Goal: Navigation & Orientation: Understand site structure

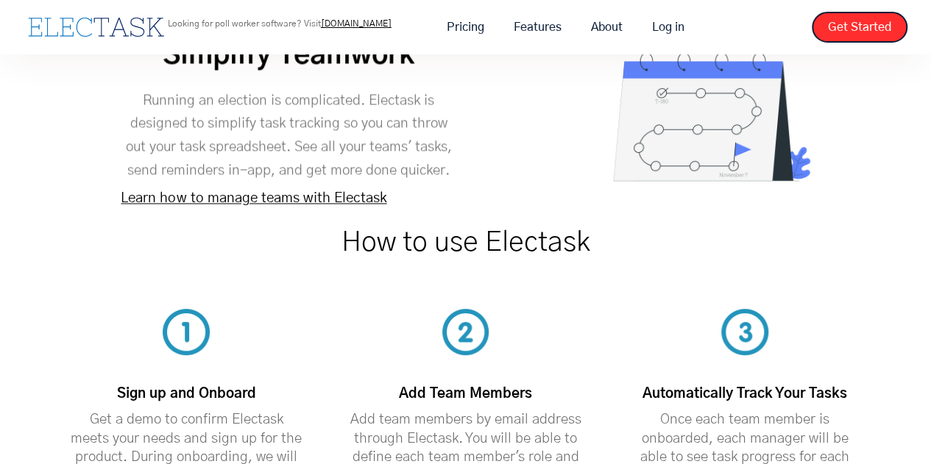
scroll to position [3900, 0]
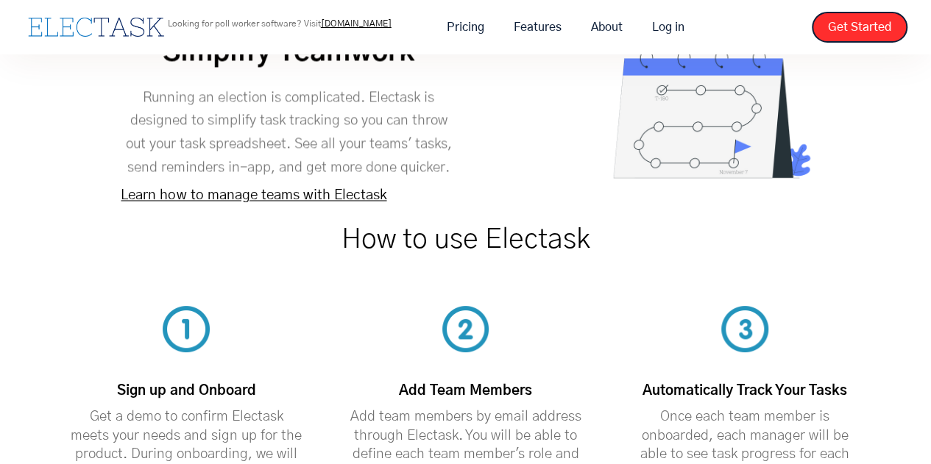
click at [275, 188] on link "Learn how to manage teams with Electask" at bounding box center [254, 195] width 266 height 14
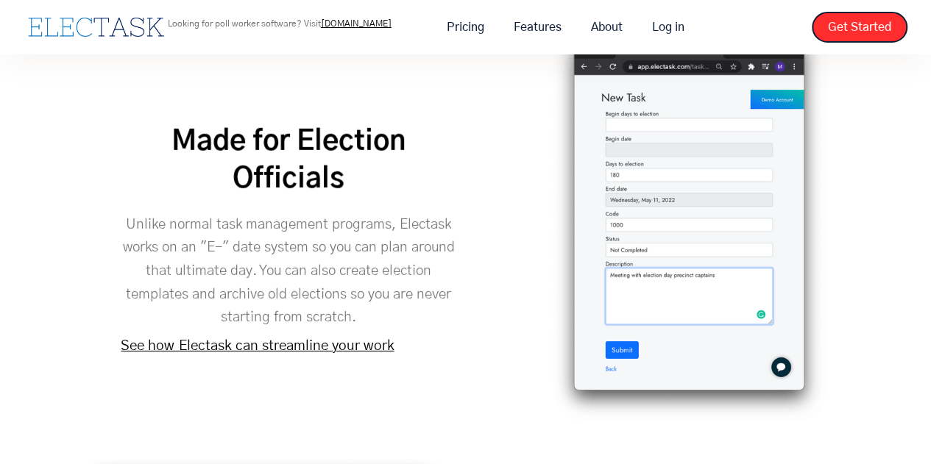
scroll to position [2100, 0]
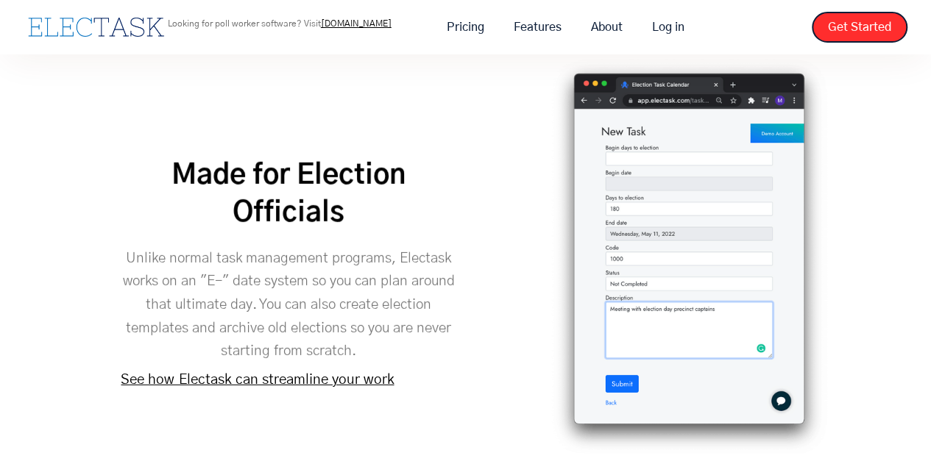
click at [338, 373] on link "See how Electask can streamline your work" at bounding box center [257, 380] width 273 height 14
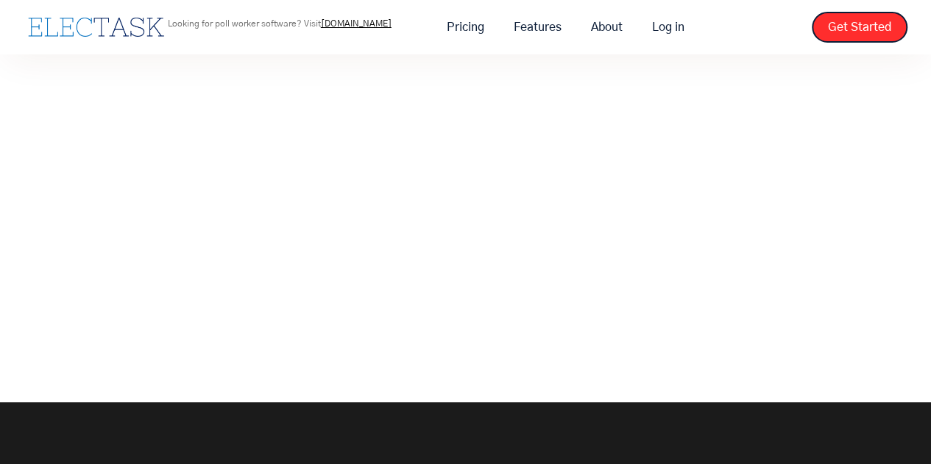
scroll to position [294, 0]
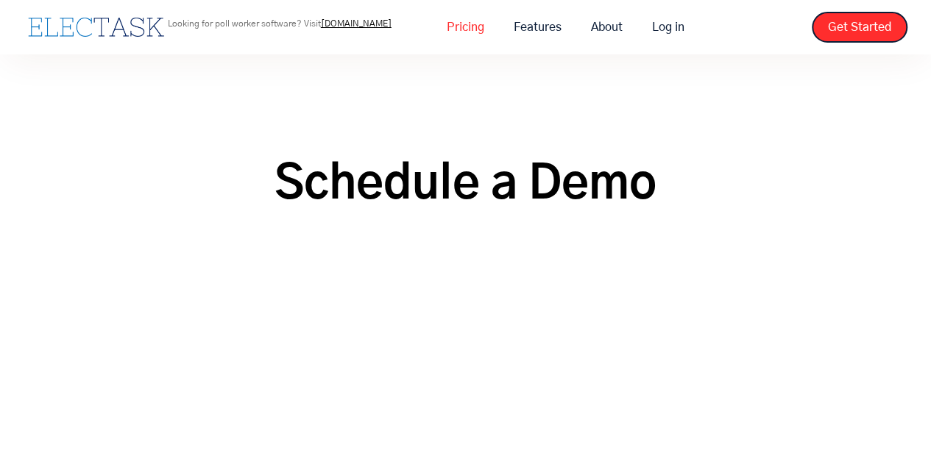
click at [466, 26] on link "Pricing" at bounding box center [465, 27] width 67 height 31
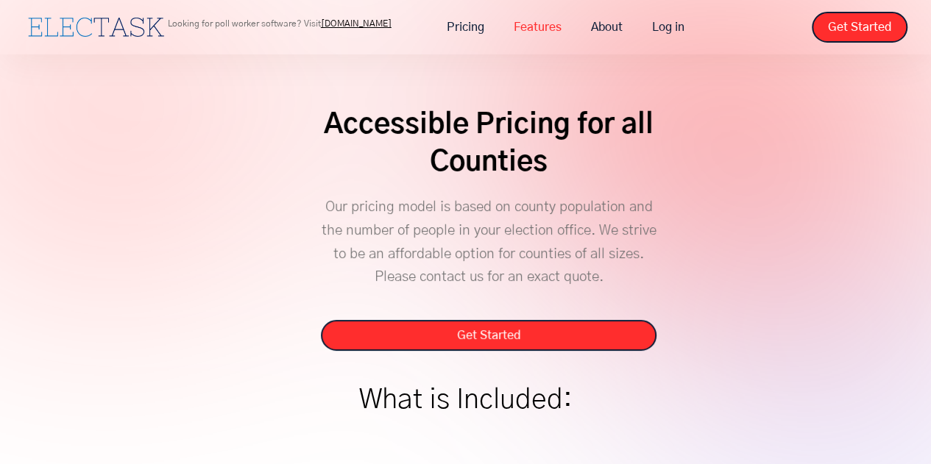
click at [523, 26] on link "Features" at bounding box center [537, 27] width 77 height 31
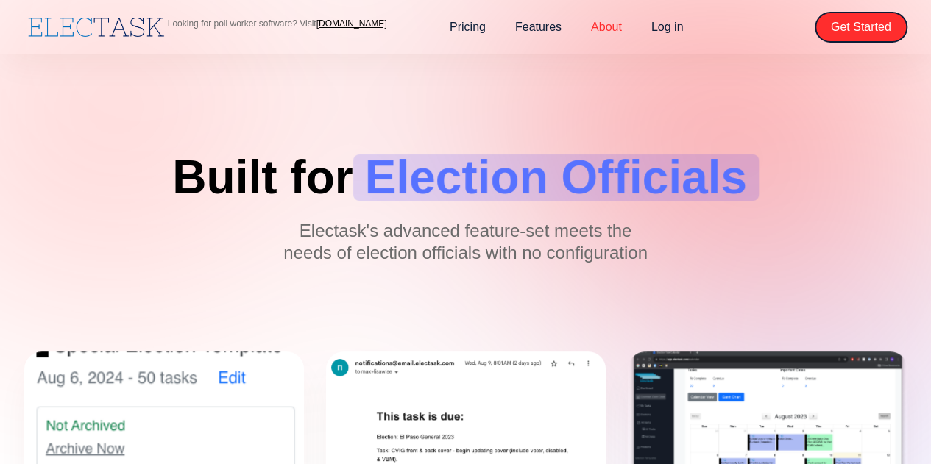
click at [606, 24] on link "About" at bounding box center [606, 27] width 60 height 31
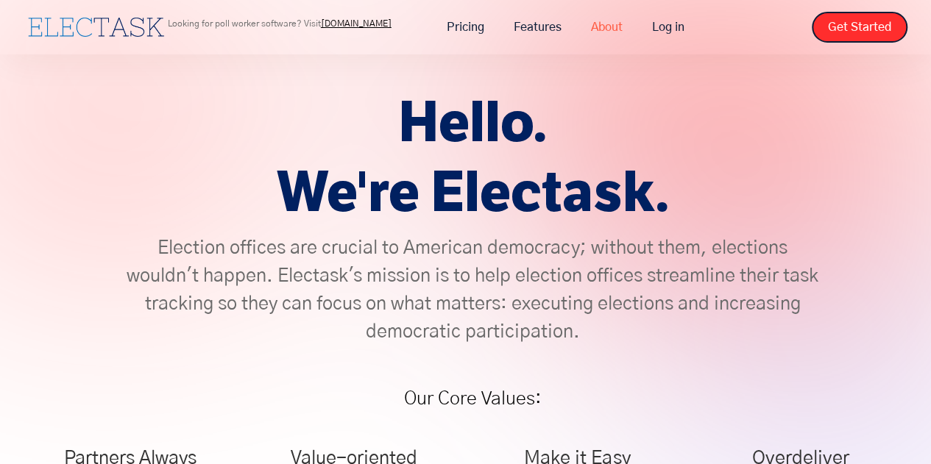
click at [628, 21] on link "About" at bounding box center [606, 27] width 61 height 31
click at [611, 27] on link "About" at bounding box center [606, 27] width 61 height 31
click at [340, 22] on link "[DOMAIN_NAME]" at bounding box center [356, 23] width 71 height 9
